Goal: Navigation & Orientation: Find specific page/section

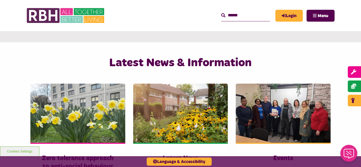
scroll to position [307, 0]
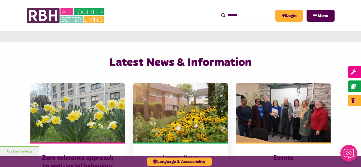
click at [157, 107] on img at bounding box center [180, 113] width 95 height 59
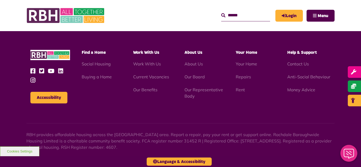
scroll to position [576, 0]
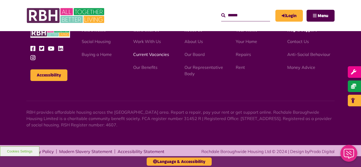
click at [147, 56] on link "Current Vacancies" at bounding box center [151, 54] width 36 height 5
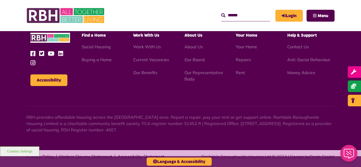
scroll to position [638, 0]
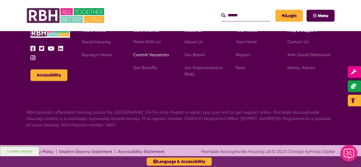
click at [147, 54] on link "Current Vacancies" at bounding box center [151, 54] width 36 height 5
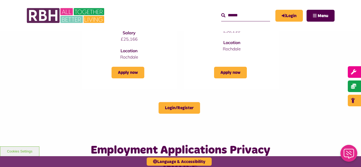
scroll to position [275, 0]
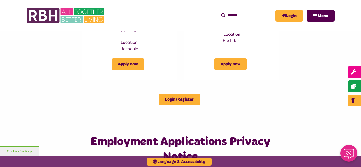
click at [77, 20] on img at bounding box center [65, 15] width 79 height 21
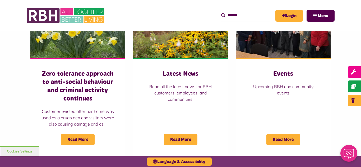
scroll to position [392, 0]
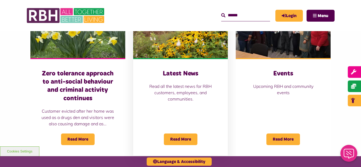
click at [162, 47] on img at bounding box center [180, 28] width 95 height 59
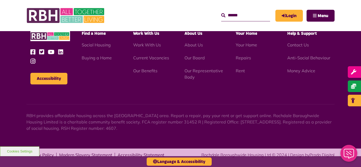
scroll to position [576, 0]
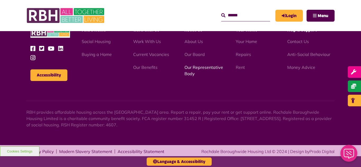
click at [195, 69] on link "Our Representative Body" at bounding box center [204, 71] width 39 height 12
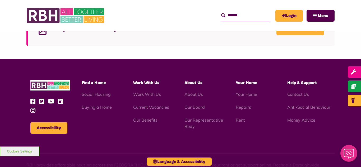
scroll to position [1536, 0]
